Goal: Find specific page/section: Find specific page/section

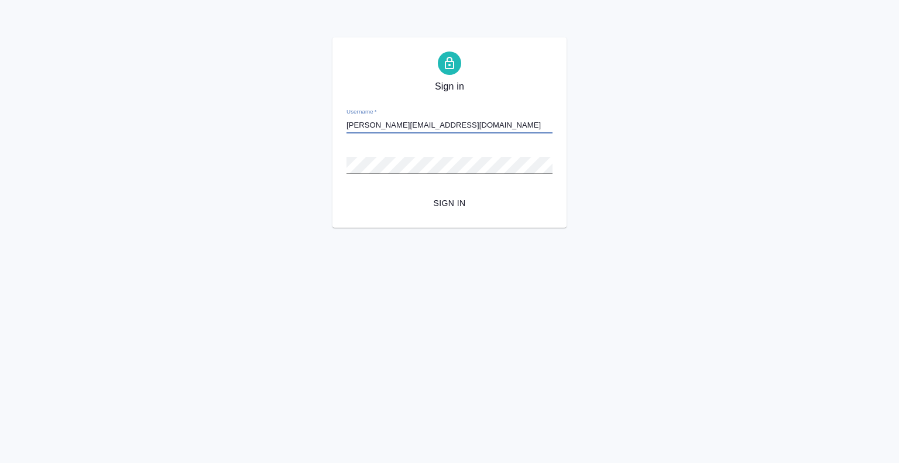
type input "[PERSON_NAME][EMAIL_ADDRESS][DOMAIN_NAME]"
click at [347, 193] on button "Sign in" at bounding box center [450, 204] width 206 height 22
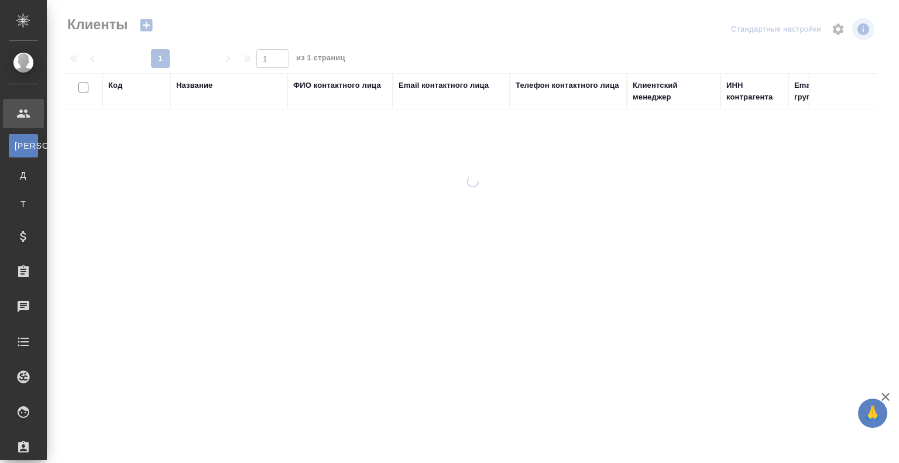
select select "RU"
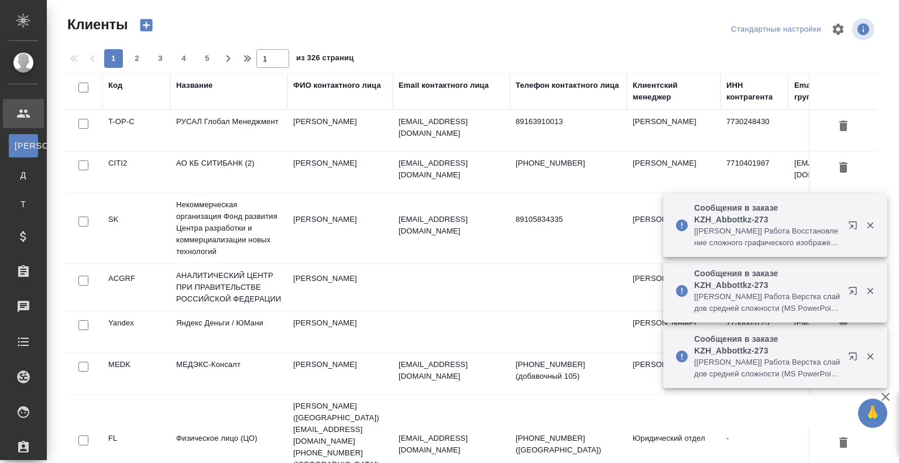
click at [0, 463] on div at bounding box center [0, 463] width 0 height 0
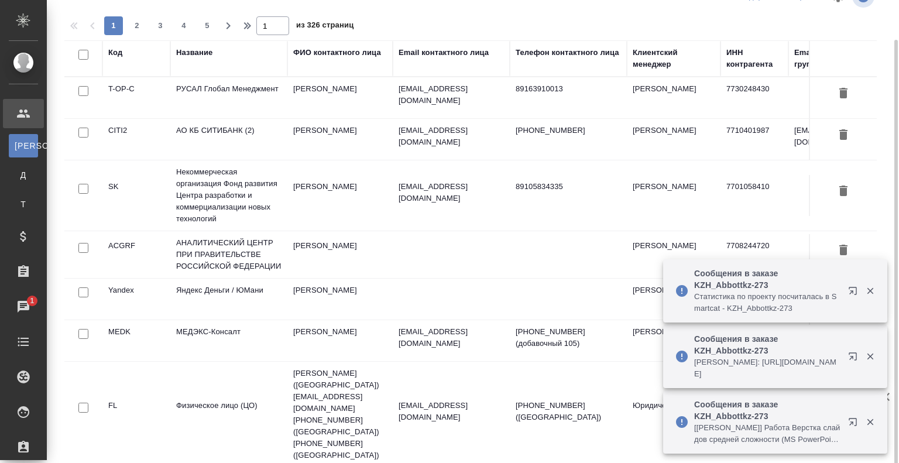
scroll to position [37, 0]
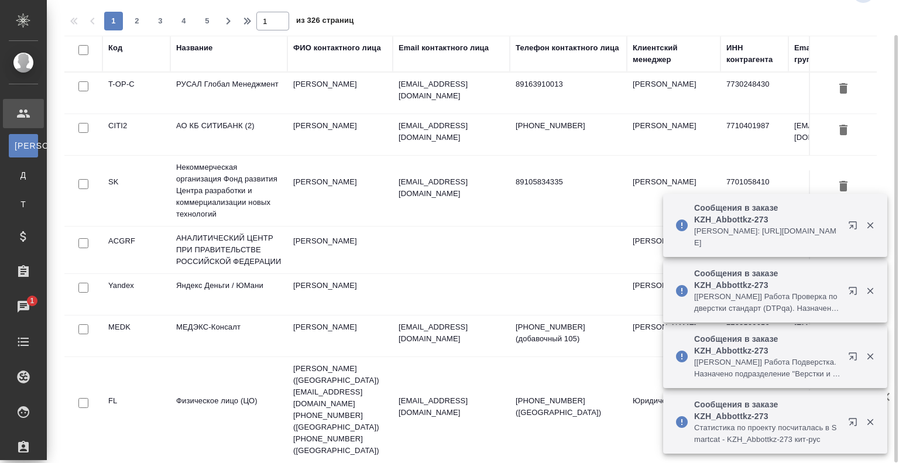
click at [431, 28] on div "1 2 3 4 5 1 из 326 страниц" at bounding box center [475, 21] width 822 height 19
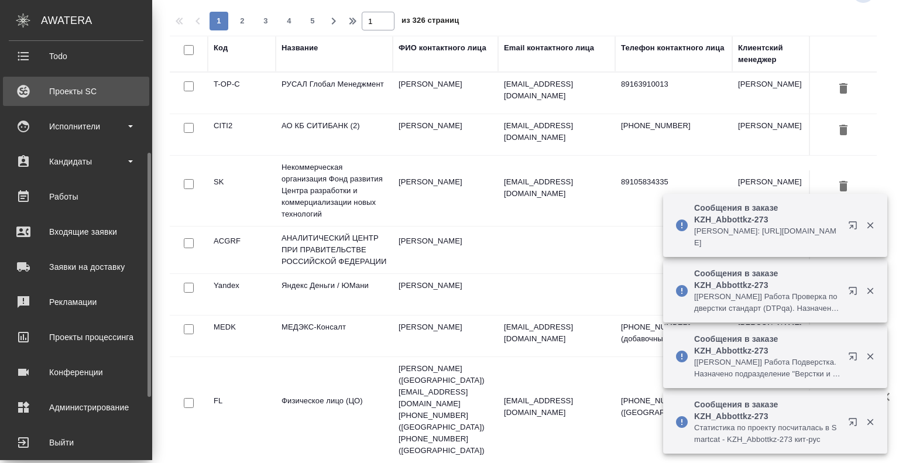
scroll to position [300, 0]
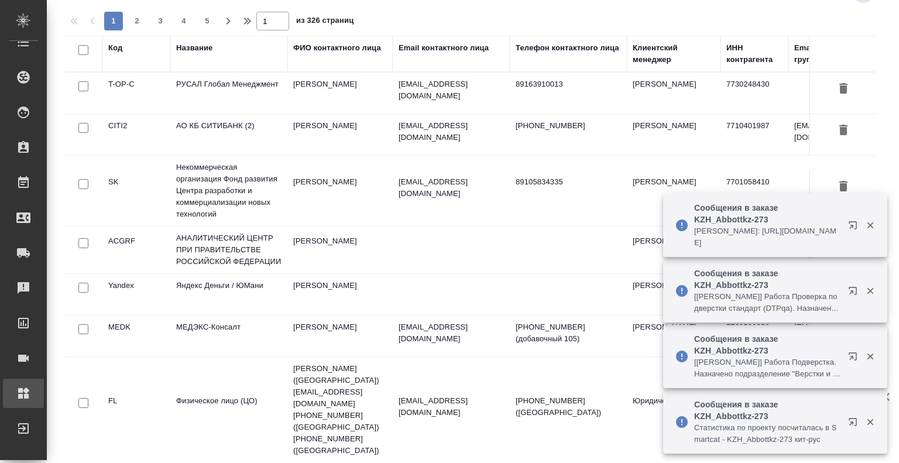
click at [23, 398] on div "Администрирование" at bounding box center [8, 394] width 29 height 18
